Goal: Task Accomplishment & Management: Manage account settings

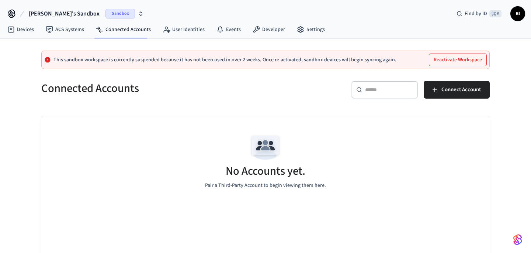
click at [516, 13] on span "BI" at bounding box center [517, 13] width 13 height 13
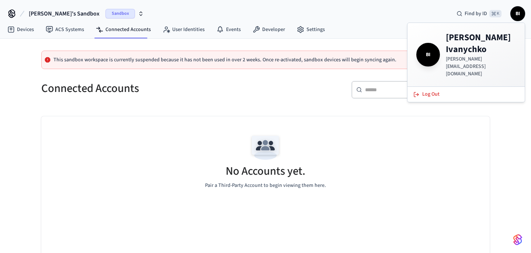
click at [105, 15] on span "Sandbox" at bounding box center [120, 14] width 30 height 10
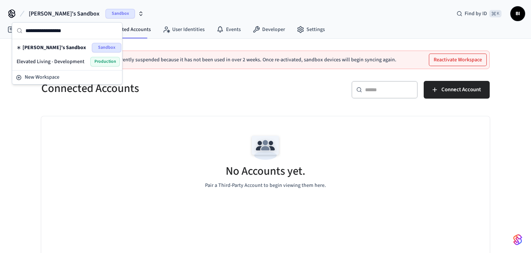
click at [77, 59] on span "Elevated Living - Development" at bounding box center [51, 61] width 68 height 7
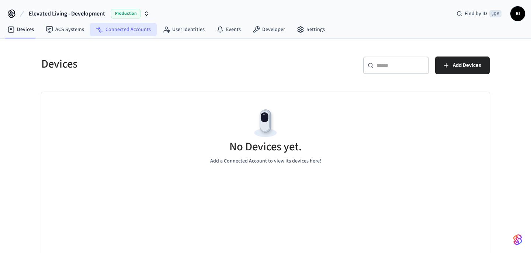
click at [121, 33] on link "Connected Accounts" at bounding box center [123, 29] width 67 height 13
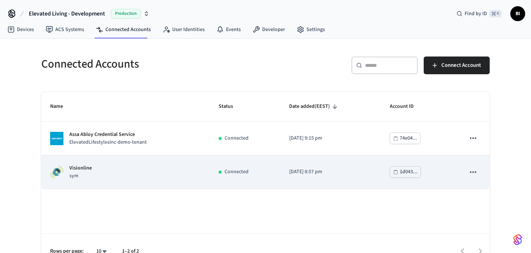
click at [475, 174] on icon "sticky table" at bounding box center [473, 172] width 10 height 10
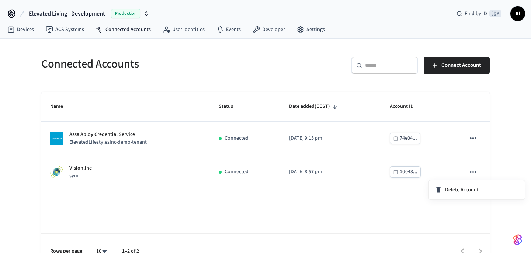
click at [288, 169] on div at bounding box center [265, 126] width 531 height 253
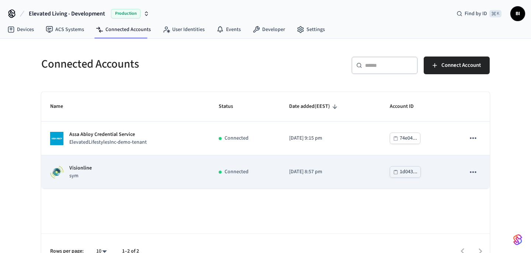
click at [111, 169] on div "Visionline sym" at bounding box center [125, 171] width 151 height 15
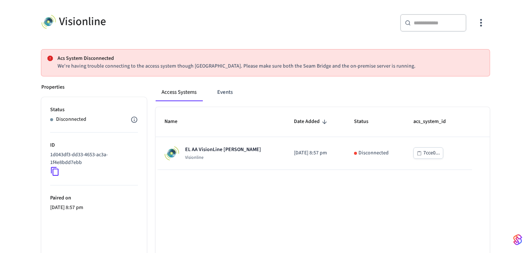
scroll to position [56, 0]
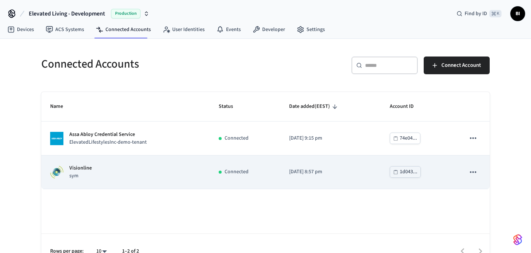
click at [255, 168] on div "Connected" at bounding box center [245, 172] width 52 height 8
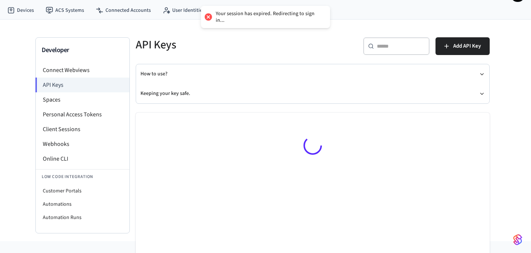
scroll to position [24, 0]
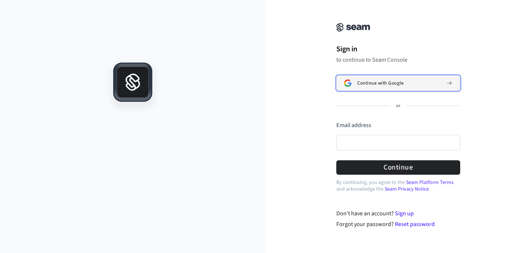
click at [389, 83] on span "Continue with Google" at bounding box center [380, 83] width 46 height 6
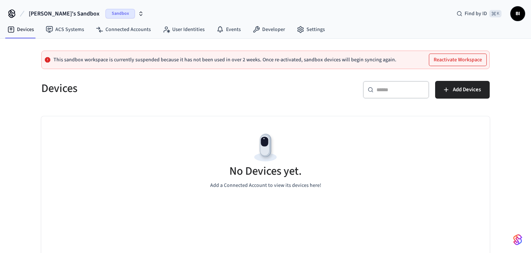
click at [105, 15] on span "Sandbox" at bounding box center [120, 14] width 30 height 10
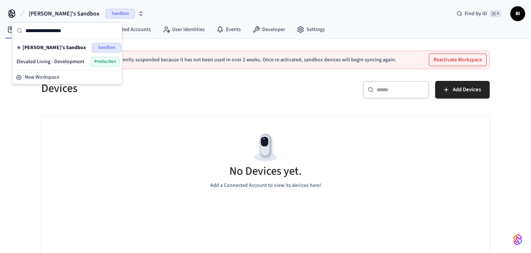
click at [86, 60] on div "Elevated Living - Development Production" at bounding box center [67, 62] width 101 height 10
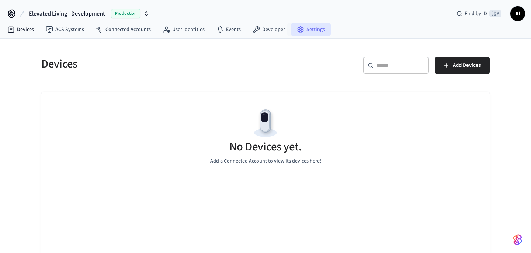
click at [309, 26] on link "Settings" at bounding box center [311, 29] width 40 height 13
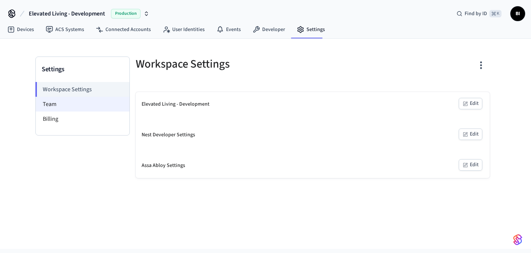
click at [73, 108] on li "Team" at bounding box center [83, 104] width 94 height 15
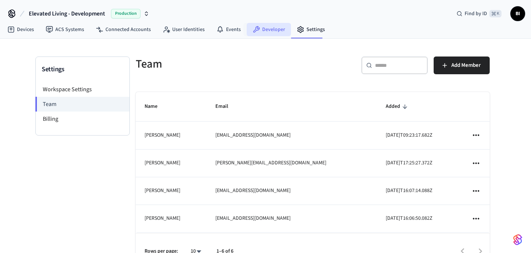
click at [260, 32] on link "Developer" at bounding box center [269, 29] width 44 height 13
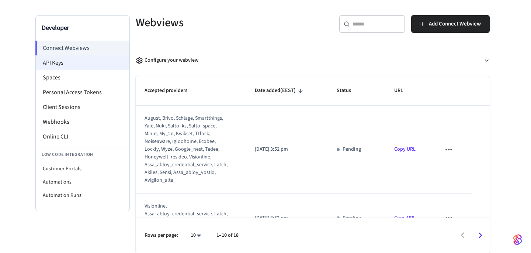
click at [78, 62] on li "API Keys" at bounding box center [83, 62] width 94 height 15
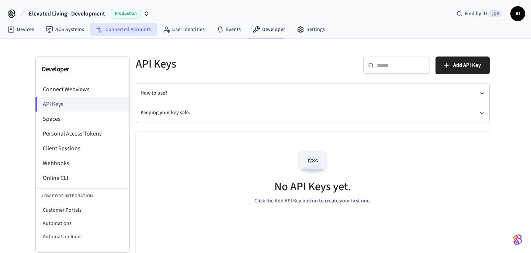
click at [128, 31] on link "Connected Accounts" at bounding box center [123, 29] width 67 height 13
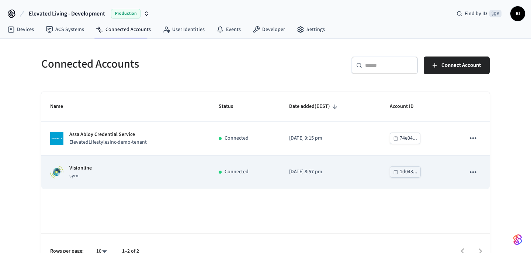
click at [474, 173] on icon "sticky table" at bounding box center [473, 172] width 10 height 10
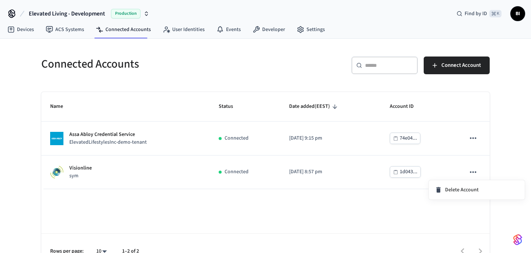
click at [285, 152] on div at bounding box center [265, 126] width 531 height 253
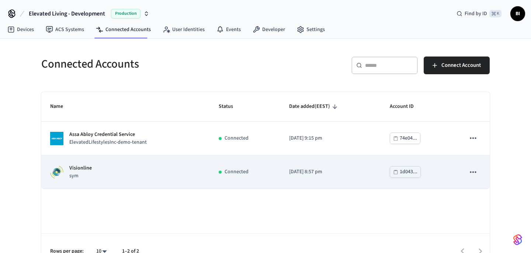
click at [243, 170] on p "Connected" at bounding box center [237, 172] width 24 height 8
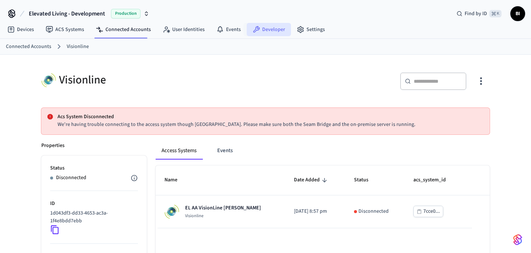
click at [270, 29] on link "Developer" at bounding box center [269, 29] width 44 height 13
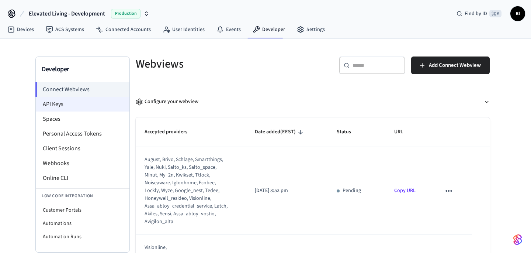
click at [66, 106] on li "API Keys" at bounding box center [83, 104] width 94 height 15
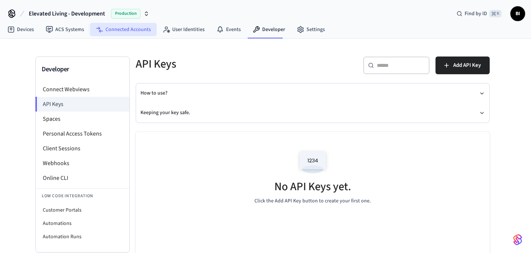
click at [124, 33] on link "Connected Accounts" at bounding box center [123, 29] width 67 height 13
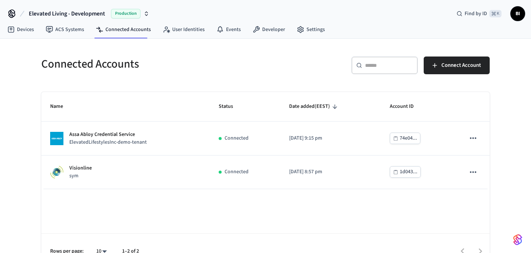
scroll to position [16, 0]
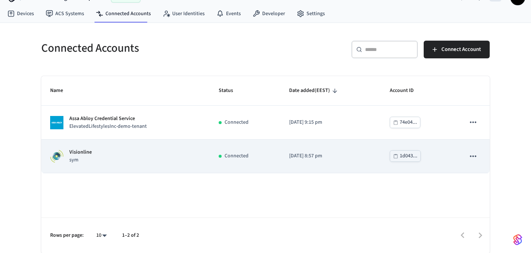
click at [75, 152] on p "Visionline" at bounding box center [80, 152] width 22 height 8
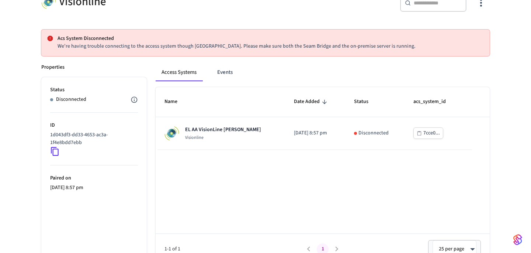
scroll to position [89, 0]
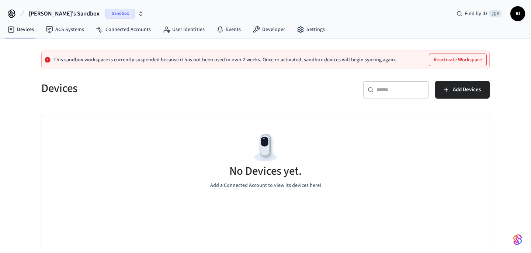
click at [69, 15] on span "[PERSON_NAME]'s Sandbox" at bounding box center [64, 13] width 71 height 9
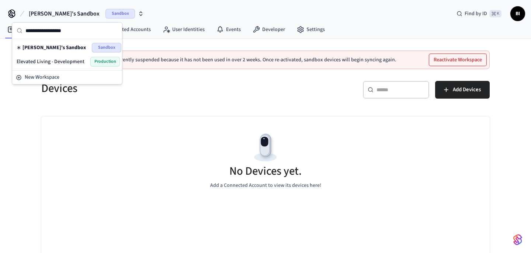
click at [62, 62] on span "Elevated Living - Development" at bounding box center [51, 61] width 68 height 7
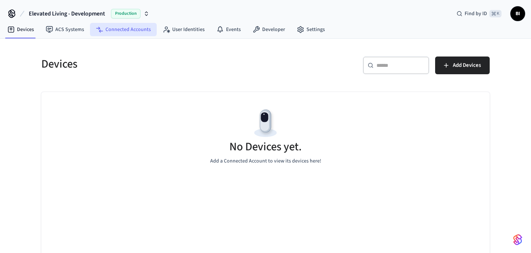
click at [122, 25] on link "Connected Accounts" at bounding box center [123, 29] width 67 height 13
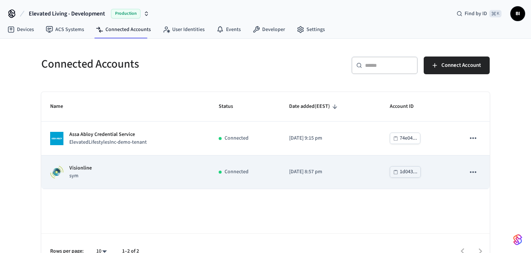
click at [167, 181] on td "Visionline sym" at bounding box center [125, 172] width 169 height 34
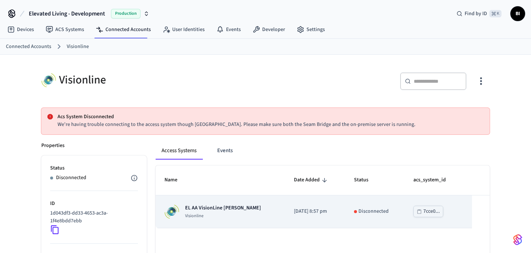
click at [362, 212] on p "Disconnected" at bounding box center [374, 211] width 30 height 8
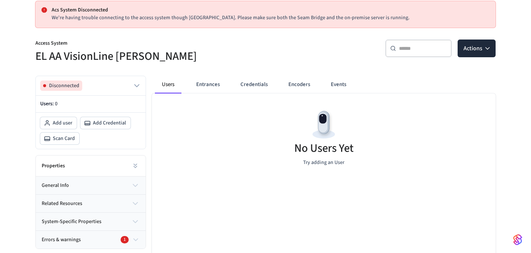
scroll to position [100, 0]
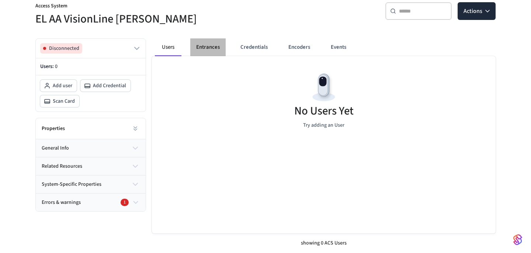
click at [212, 48] on button "Entrances" at bounding box center [207, 47] width 35 height 18
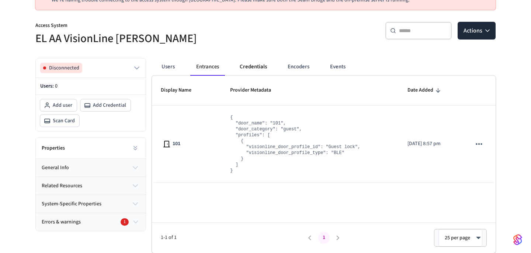
click at [262, 68] on button "Credentials" at bounding box center [253, 67] width 39 height 18
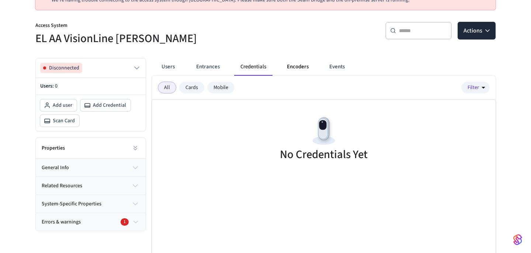
click at [303, 67] on button "Encoders" at bounding box center [298, 67] width 34 height 18
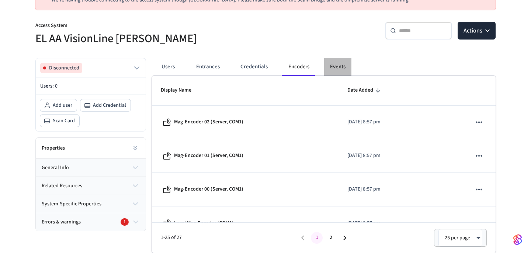
click at [340, 67] on button "Events" at bounding box center [337, 67] width 27 height 18
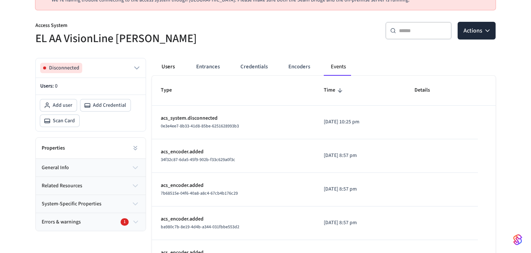
click at [171, 66] on button "Users" at bounding box center [168, 67] width 27 height 18
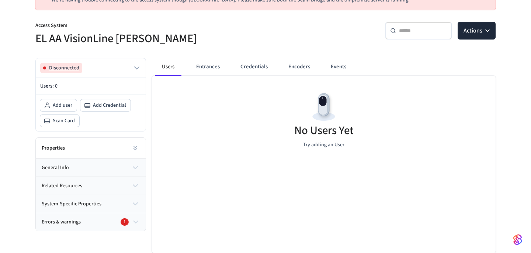
click at [127, 66] on button "Disconnected" at bounding box center [90, 68] width 101 height 10
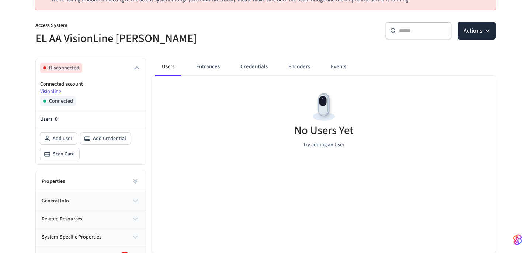
click at [139, 66] on icon "button" at bounding box center [136, 67] width 9 height 9
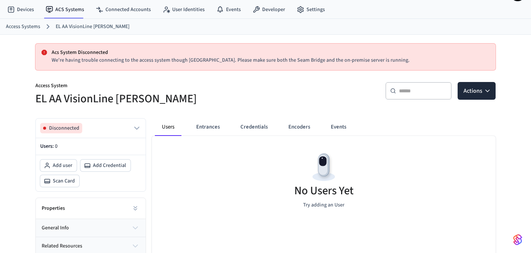
scroll to position [0, 0]
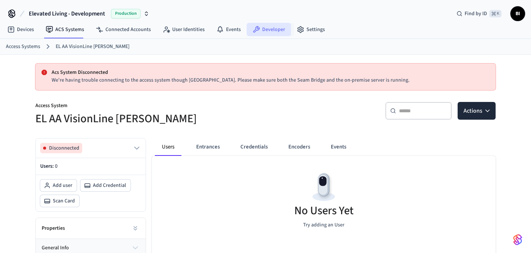
click at [276, 31] on link "Developer" at bounding box center [269, 29] width 44 height 13
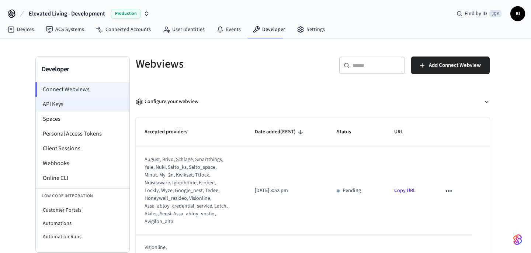
click at [81, 107] on li "API Keys" at bounding box center [83, 104] width 94 height 15
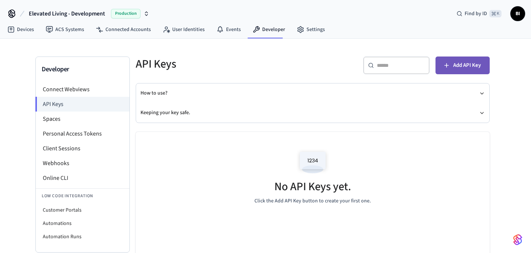
click at [457, 69] on span "Add API Key" at bounding box center [467, 65] width 28 height 10
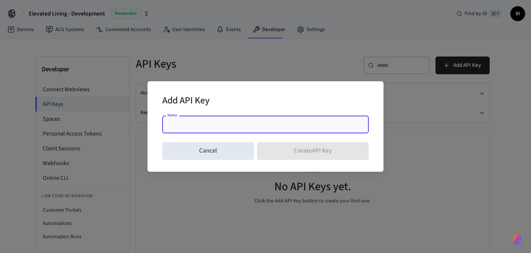
click at [243, 102] on div "Add API Key" at bounding box center [265, 101] width 207 height 22
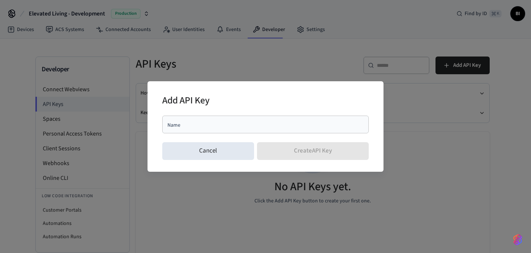
click at [224, 123] on input "Name" at bounding box center [266, 124] width 198 height 7
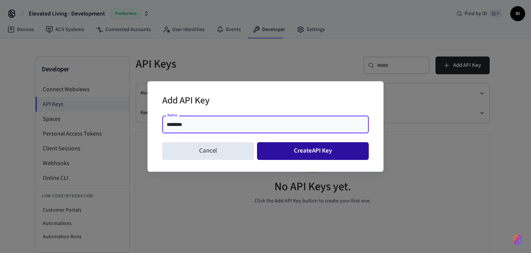
type input "********"
click at [309, 150] on button "Create API Key" at bounding box center [313, 151] width 112 height 18
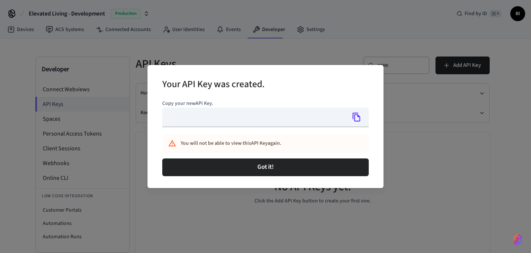
type input "**********"
click at [357, 117] on icon "Copy" at bounding box center [357, 117] width 10 height 10
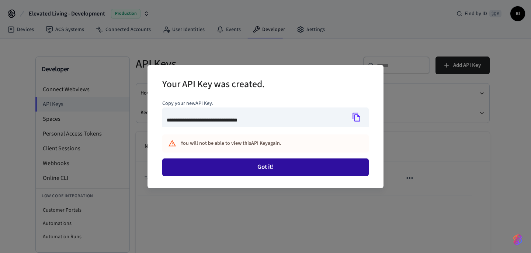
click at [275, 170] on button "Got it!" at bounding box center [265, 167] width 207 height 18
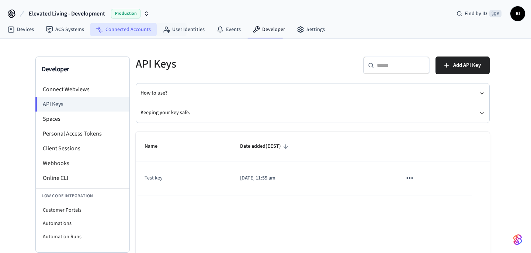
click at [126, 30] on link "Connected Accounts" at bounding box center [123, 29] width 67 height 13
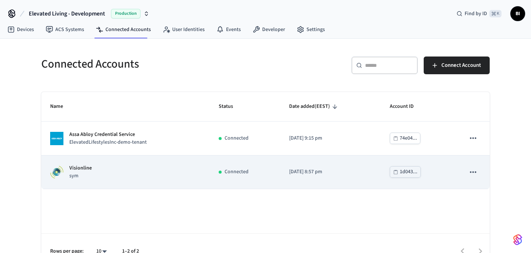
click at [84, 167] on p "Visionline" at bounding box center [80, 168] width 22 height 8
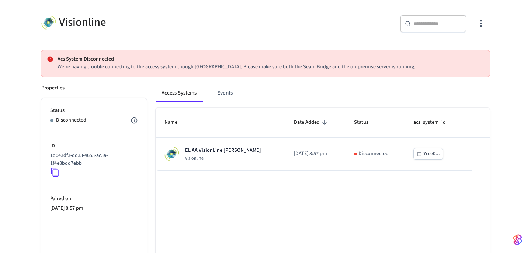
scroll to position [78, 0]
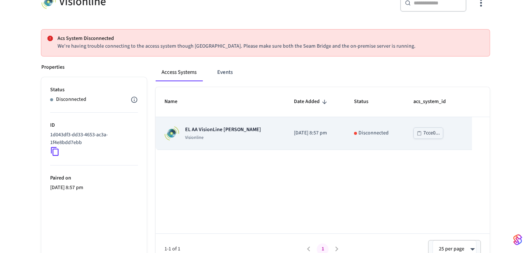
click at [317, 134] on p "[DATE] 8:57 pm" at bounding box center [315, 133] width 42 height 8
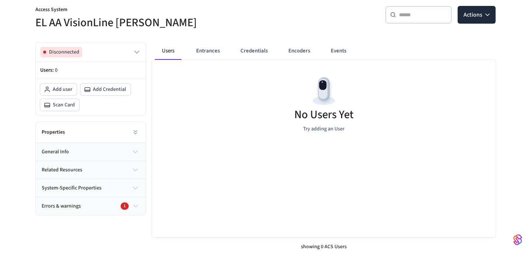
scroll to position [100, 0]
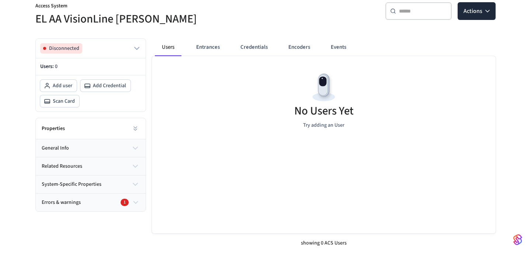
click at [101, 148] on button "general info" at bounding box center [91, 148] width 110 height 18
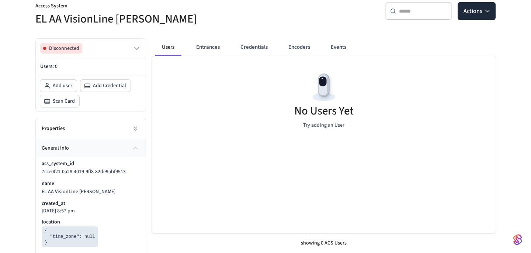
click at [101, 148] on button "general info" at bounding box center [91, 148] width 110 height 18
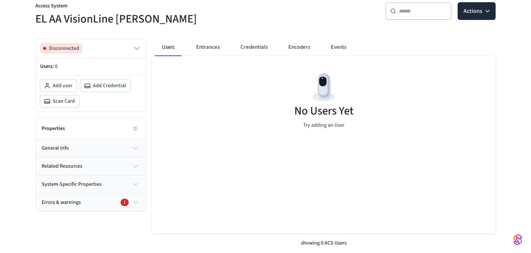
click at [96, 163] on button "related resources" at bounding box center [91, 166] width 110 height 18
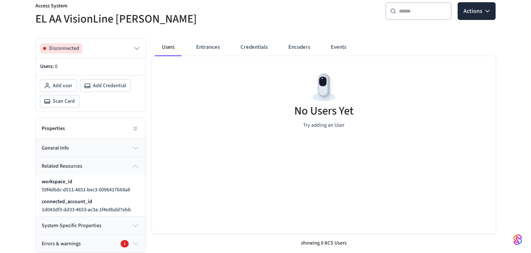
click at [96, 163] on button "related resources" at bounding box center [91, 166] width 110 height 18
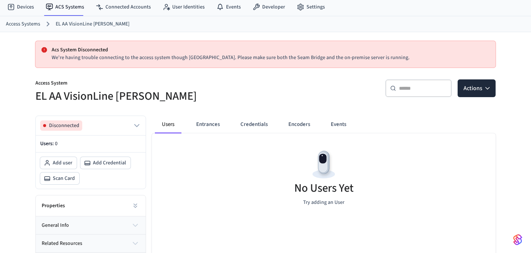
scroll to position [0, 0]
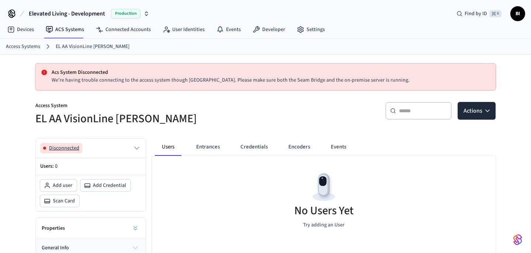
click at [75, 149] on span "Disconnected" at bounding box center [64, 147] width 30 height 7
click at [94, 148] on button "Disconnected" at bounding box center [90, 148] width 101 height 10
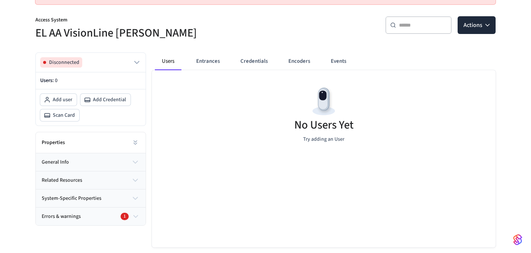
scroll to position [18, 0]
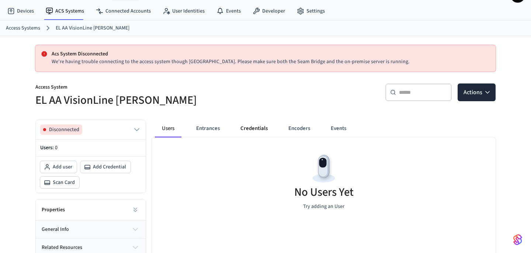
click at [254, 131] on button "Credentials" at bounding box center [254, 129] width 39 height 18
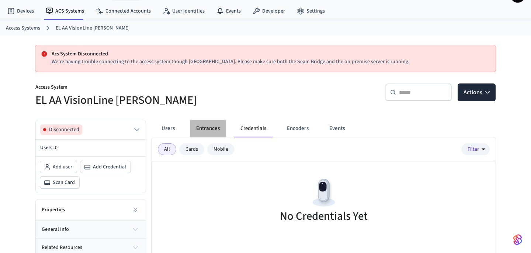
click at [203, 132] on button "Entrances" at bounding box center [207, 129] width 35 height 18
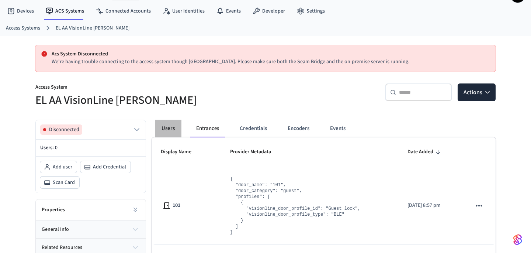
click at [172, 131] on button "Users" at bounding box center [168, 129] width 27 height 18
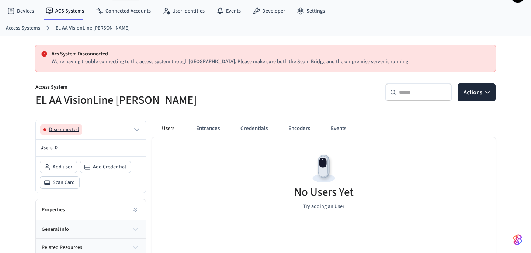
click at [64, 132] on span "Disconnected" at bounding box center [64, 129] width 30 height 7
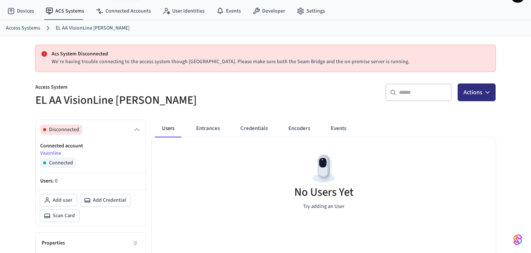
click at [495, 96] on button "Actions" at bounding box center [477, 92] width 38 height 18
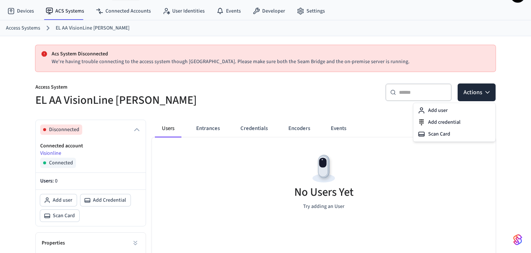
click at [330, 116] on div "Users Entrances Credentials Encoders Events No Users Yet Try adding an User sho…" at bounding box center [321, 224] width 350 height 220
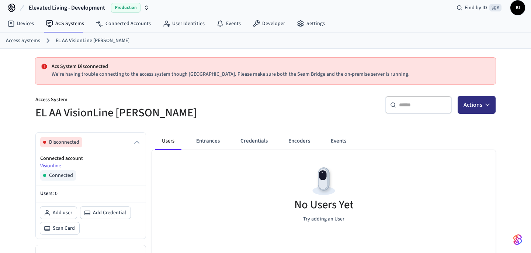
scroll to position [0, 0]
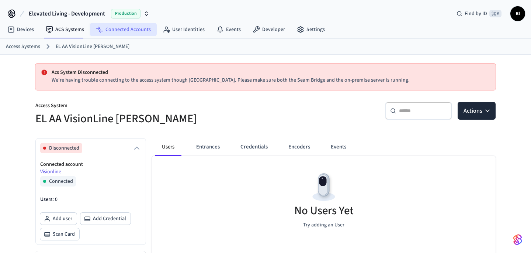
click at [131, 34] on link "Connected Accounts" at bounding box center [123, 29] width 67 height 13
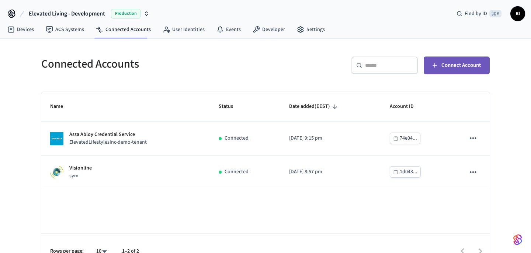
click at [462, 67] on span "Connect Account" at bounding box center [460, 65] width 39 height 10
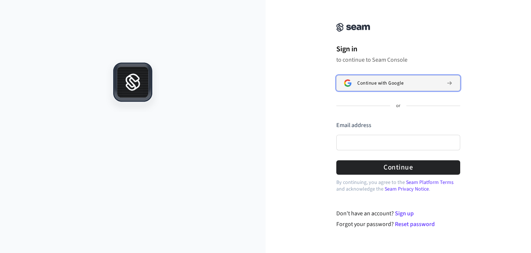
click at [391, 83] on span "Continue with Google" at bounding box center [380, 83] width 46 height 6
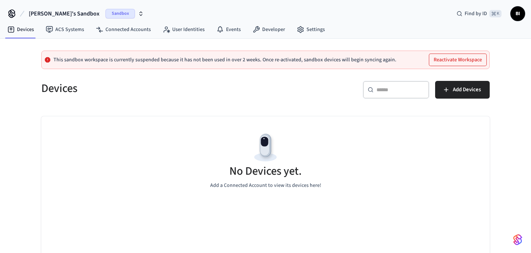
click at [64, 15] on span "[PERSON_NAME]'s Sandbox" at bounding box center [64, 13] width 71 height 9
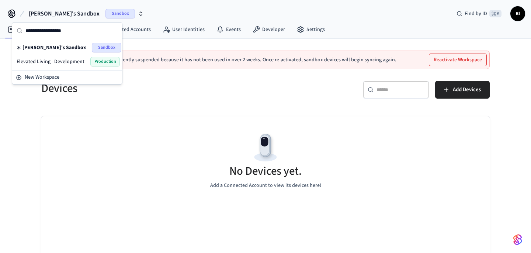
click at [61, 64] on span "Elevated Living - Development" at bounding box center [51, 61] width 68 height 7
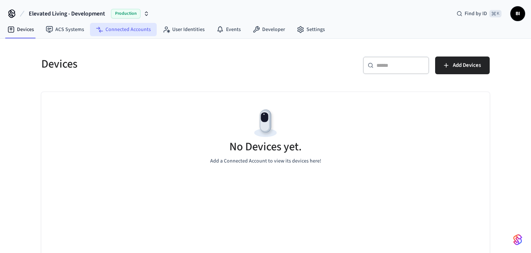
click at [134, 30] on link "Connected Accounts" at bounding box center [123, 29] width 67 height 13
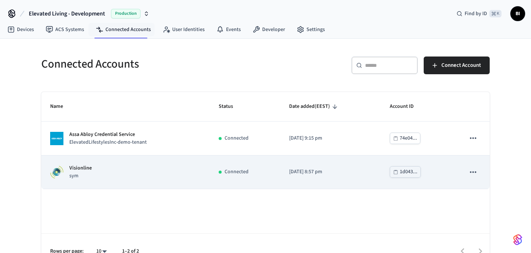
click at [73, 175] on p "sym" at bounding box center [80, 176] width 22 height 8
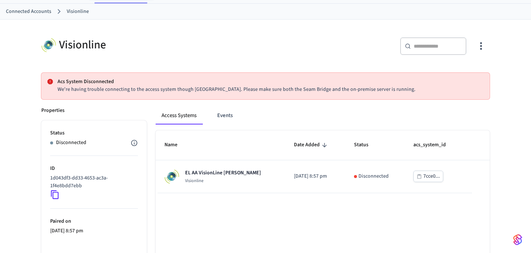
scroll to position [37, 0]
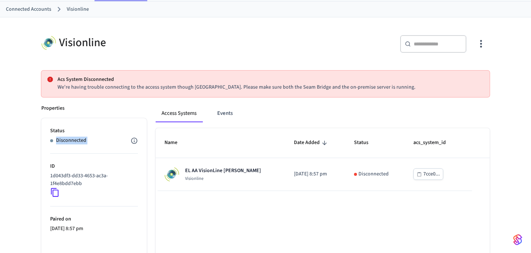
drag, startPoint x: 46, startPoint y: 140, endPoint x: 107, endPoint y: 139, distance: 60.5
click at [107, 140] on ul "Status Disconnected ID 1d043df3-dd33-4653-ac3a-1f4e8bdd7ebb Paired on [DATE] 8:…" at bounding box center [93, 211] width 105 height 187
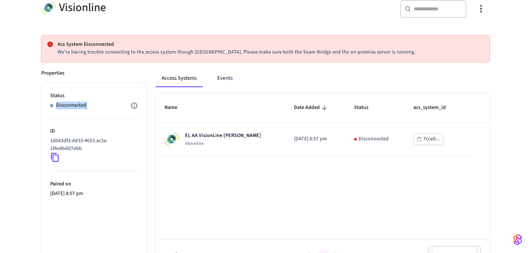
scroll to position [73, 0]
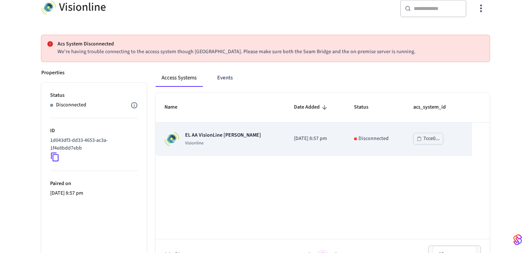
click at [370, 142] on p "Disconnected" at bounding box center [374, 139] width 30 height 8
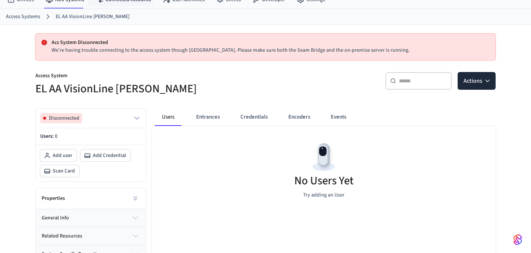
scroll to position [100, 0]
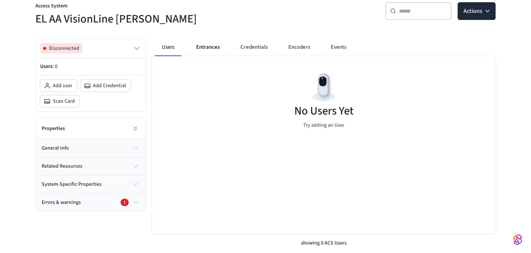
click at [210, 48] on button "Entrances" at bounding box center [207, 47] width 35 height 18
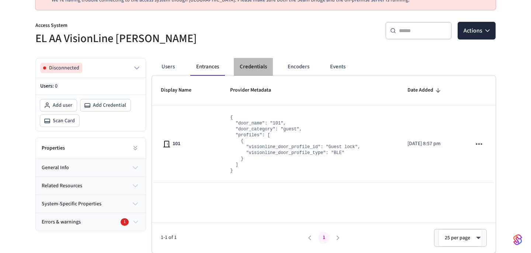
click at [255, 67] on button "Credentials" at bounding box center [253, 67] width 39 height 18
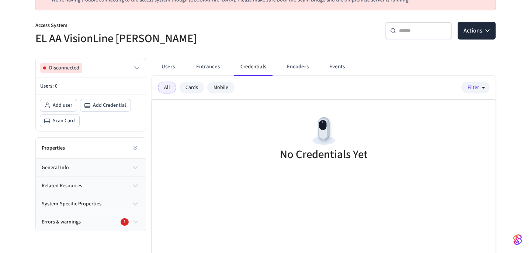
click at [295, 67] on button "Encoders" at bounding box center [298, 67] width 34 height 18
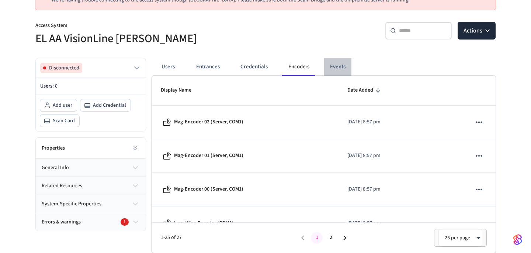
click at [329, 67] on button "Events" at bounding box center [337, 67] width 27 height 18
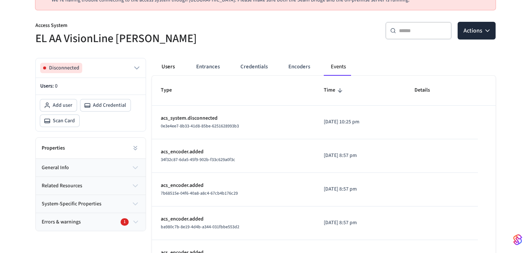
click at [166, 70] on button "Users" at bounding box center [168, 67] width 27 height 18
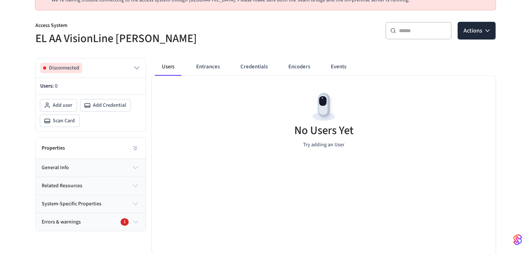
scroll to position [0, 0]
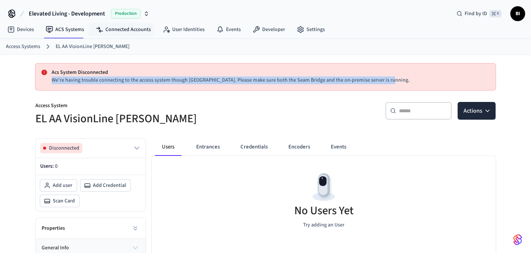
drag, startPoint x: 51, startPoint y: 79, endPoint x: 384, endPoint y: 83, distance: 332.7
click at [384, 83] on div "Acs System Disconnected We're having trouble connecting to the access system th…" at bounding box center [265, 76] width 448 height 15
click at [281, 32] on link "Developer" at bounding box center [269, 29] width 44 height 13
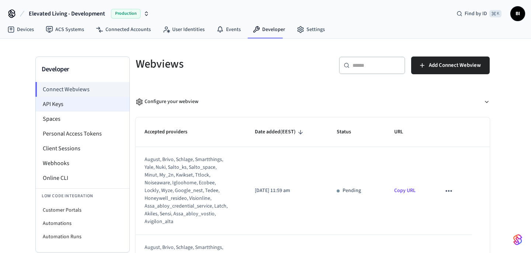
click at [71, 104] on li "API Keys" at bounding box center [83, 104] width 94 height 15
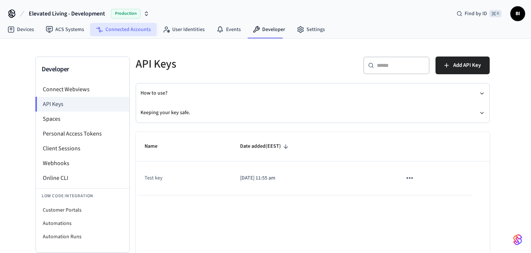
click at [143, 31] on link "Connected Accounts" at bounding box center [123, 29] width 67 height 13
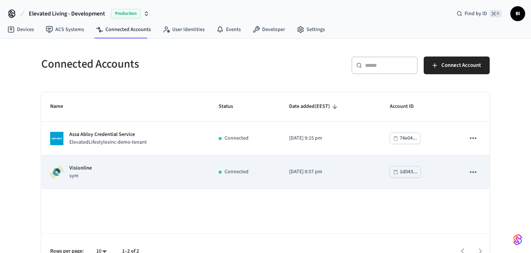
click at [110, 176] on div "Visionline sym" at bounding box center [125, 171] width 151 height 15
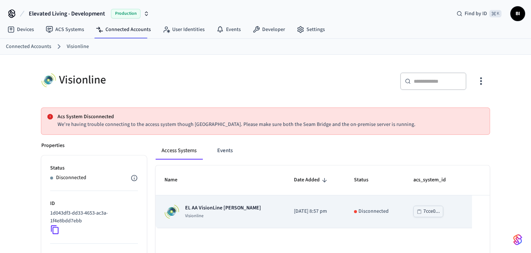
click at [364, 209] on p "Disconnected" at bounding box center [374, 211] width 30 height 8
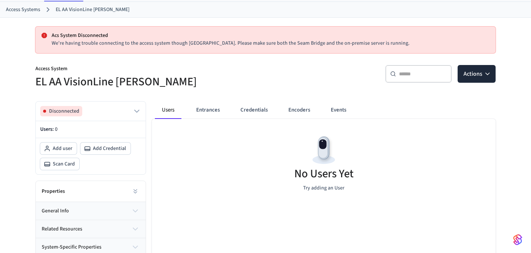
scroll to position [70, 0]
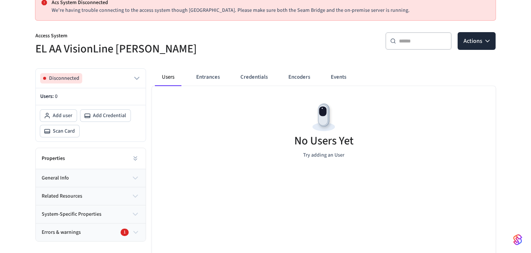
click at [109, 235] on div "Errors & warnings 1" at bounding box center [87, 232] width 90 height 8
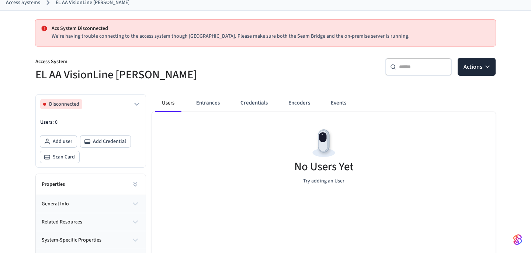
scroll to position [0, 0]
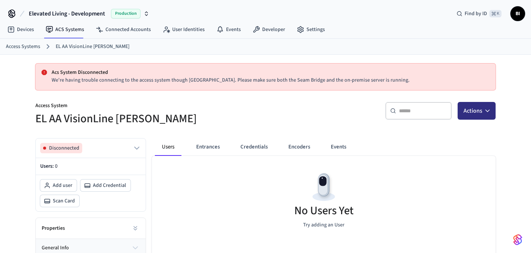
click at [487, 114] on icon "button" at bounding box center [487, 110] width 7 height 7
click at [200, 149] on button "Entrances" at bounding box center [207, 147] width 35 height 18
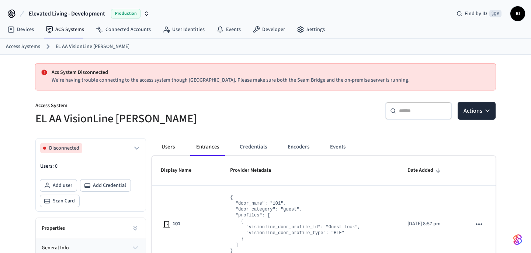
click at [179, 150] on button "Users" at bounding box center [168, 147] width 27 height 18
